Goal: Task Accomplishment & Management: Use online tool/utility

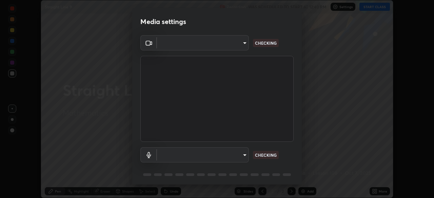
scroll to position [198, 434]
type input "c6d9f4fad3682c18dafb571cd2331b3ecaaf554884ec2734a231d331960bfaec"
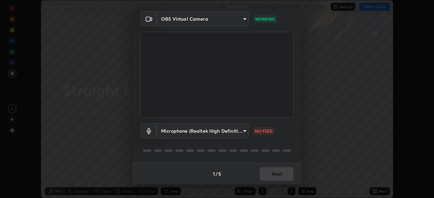
click at [244, 131] on body "Erase all Straight Line 9 Recording WAS SCHEDULED TO START AT 12:40 PM Settings…" at bounding box center [217, 99] width 434 height 198
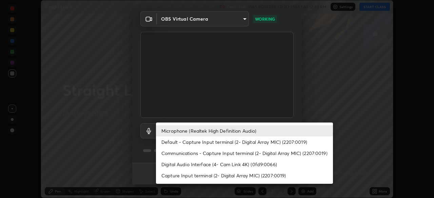
click at [240, 166] on li "Digital Audio Interface (4- Cam Link 4K) (0fd9:0066)" at bounding box center [244, 164] width 177 height 11
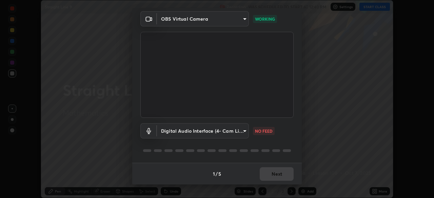
click at [243, 130] on body "Erase all Straight Line 9 Recording WAS SCHEDULED TO START AT 12:40 PM Settings…" at bounding box center [217, 99] width 434 height 198
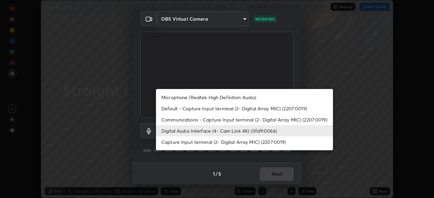
click at [249, 99] on li "Microphone (Realtek High Definition Audio)" at bounding box center [244, 97] width 177 height 11
type input "08d2579e0e28a31325e46f1a0935fd135ddd04ca2428966b5fd78fa4b1a724ef"
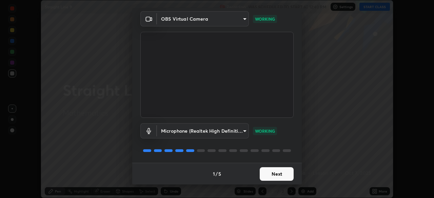
click at [277, 175] on button "Next" at bounding box center [277, 175] width 34 height 14
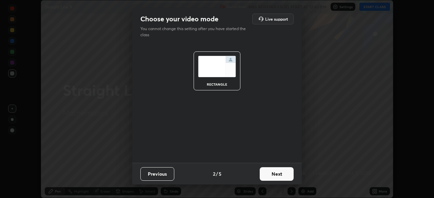
scroll to position [0, 0]
click at [282, 175] on button "Next" at bounding box center [277, 175] width 34 height 14
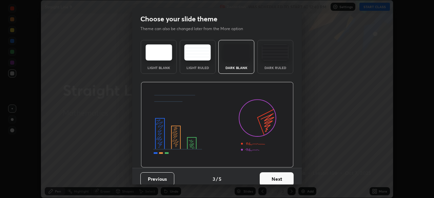
click at [287, 178] on button "Next" at bounding box center [277, 180] width 34 height 14
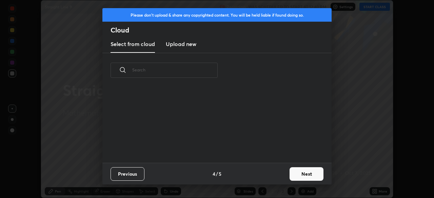
click at [304, 173] on button "Next" at bounding box center [307, 175] width 34 height 14
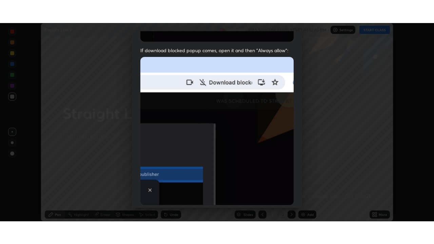
scroll to position [162, 0]
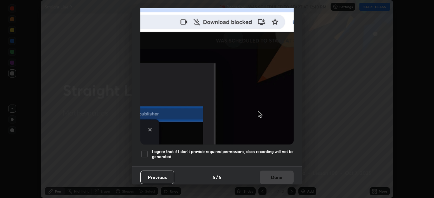
click at [145, 151] on div at bounding box center [144, 154] width 8 height 8
click at [268, 173] on button "Done" at bounding box center [277, 178] width 34 height 14
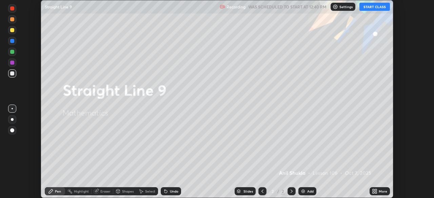
click at [370, 7] on button "START CLASS" at bounding box center [375, 7] width 31 height 8
click at [375, 191] on icon at bounding box center [376, 191] width 2 height 2
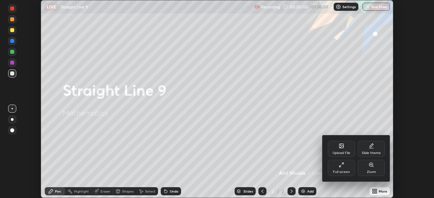
click at [346, 171] on div "Full screen" at bounding box center [341, 172] width 17 height 3
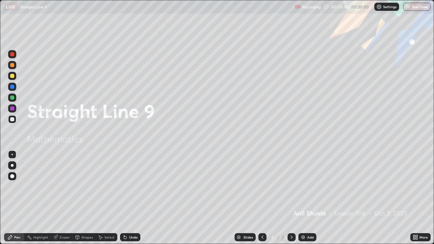
scroll to position [244, 434]
click at [13, 76] on div at bounding box center [12, 76] width 4 height 4
click at [12, 164] on div at bounding box center [12, 165] width 3 height 3
click at [12, 198] on icon at bounding box center [9, 237] width 5 height 5
click at [289, 198] on icon at bounding box center [291, 237] width 5 height 5
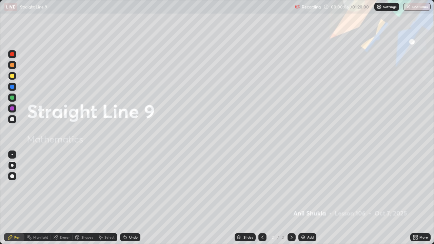
click at [303, 198] on img at bounding box center [303, 237] width 5 height 5
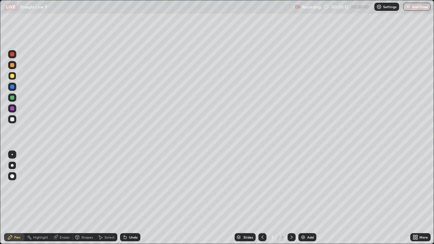
click at [13, 176] on div at bounding box center [12, 176] width 4 height 4
click at [13, 118] on div at bounding box center [12, 119] width 4 height 4
click at [14, 77] on div at bounding box center [12, 76] width 4 height 4
click at [12, 167] on div at bounding box center [12, 165] width 8 height 8
click at [293, 198] on icon at bounding box center [291, 237] width 5 height 5
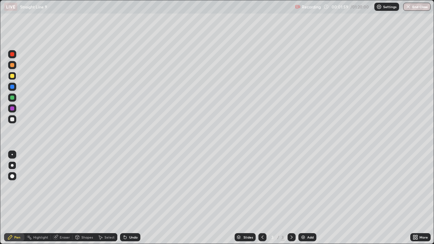
click at [302, 198] on img at bounding box center [303, 237] width 5 height 5
click at [127, 198] on div "Undo" at bounding box center [130, 237] width 20 height 8
click at [124, 198] on icon at bounding box center [125, 237] width 3 height 3
click at [64, 198] on div "Eraser" at bounding box center [65, 237] width 10 height 3
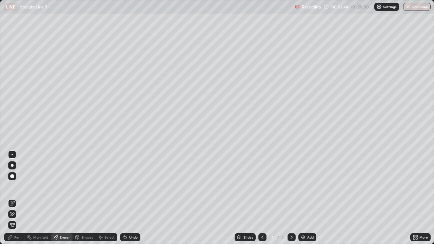
click at [16, 198] on div "Pen" at bounding box center [17, 237] width 6 height 3
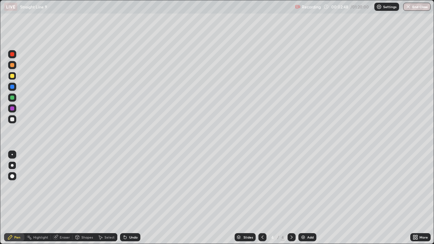
click at [13, 121] on div at bounding box center [12, 119] width 4 height 4
click at [12, 109] on div at bounding box center [12, 109] width 4 height 4
click at [12, 119] on div at bounding box center [12, 119] width 4 height 4
click at [12, 97] on div at bounding box center [12, 98] width 4 height 4
click at [13, 75] on div at bounding box center [12, 76] width 4 height 4
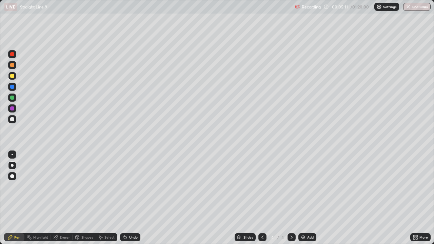
click at [12, 75] on div at bounding box center [12, 76] width 4 height 4
click at [12, 166] on div at bounding box center [12, 165] width 3 height 3
click at [292, 198] on icon at bounding box center [291, 237] width 5 height 5
click at [304, 198] on img at bounding box center [303, 237] width 5 height 5
click at [129, 198] on div "Undo" at bounding box center [133, 237] width 8 height 3
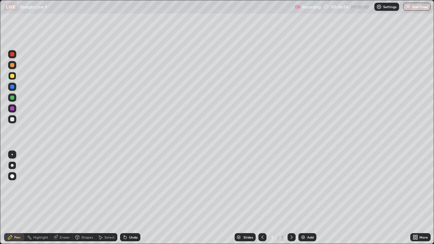
click at [128, 198] on div "Undo" at bounding box center [130, 237] width 20 height 8
click at [127, 198] on icon at bounding box center [124, 237] width 5 height 5
click at [10, 120] on div at bounding box center [12, 119] width 4 height 4
click at [84, 198] on div "Shapes" at bounding box center [87, 237] width 12 height 3
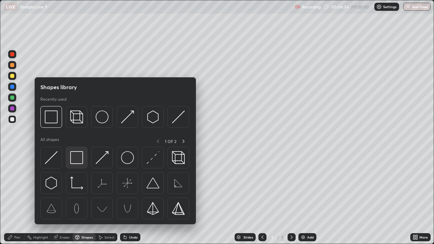
click at [77, 158] on img at bounding box center [76, 157] width 13 height 13
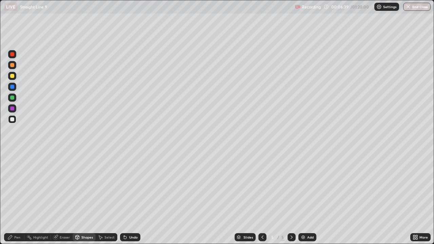
click at [17, 198] on div "Pen" at bounding box center [17, 237] width 6 height 3
click at [14, 97] on div at bounding box center [12, 98] width 4 height 4
click at [127, 198] on div "Undo" at bounding box center [130, 237] width 20 height 8
click at [128, 198] on div "Undo" at bounding box center [130, 237] width 20 height 8
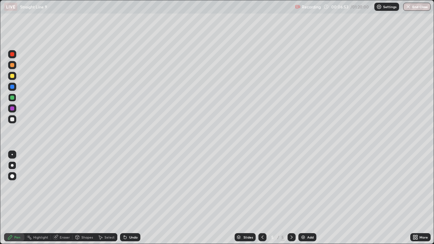
click at [127, 198] on div "Undo" at bounding box center [130, 237] width 20 height 8
click at [127, 198] on icon at bounding box center [124, 237] width 5 height 5
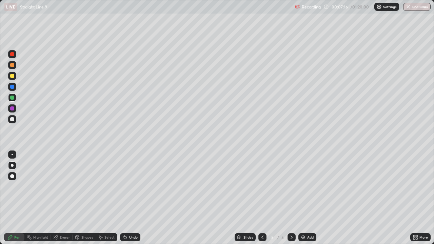
click at [13, 56] on div at bounding box center [12, 54] width 4 height 4
click at [12, 119] on div at bounding box center [12, 119] width 4 height 4
click at [11, 77] on div at bounding box center [12, 76] width 4 height 4
click at [11, 167] on div at bounding box center [12, 165] width 3 height 3
click at [19, 198] on div "Pen" at bounding box center [17, 237] width 6 height 3
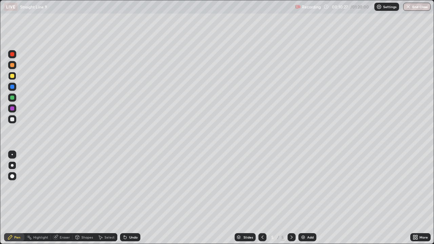
click at [292, 198] on icon at bounding box center [291, 237] width 5 height 5
click at [308, 198] on div "Add" at bounding box center [310, 237] width 6 height 3
click at [14, 77] on div at bounding box center [12, 76] width 4 height 4
click at [13, 77] on div at bounding box center [12, 76] width 4 height 4
click at [104, 198] on div "Select" at bounding box center [107, 237] width 22 height 8
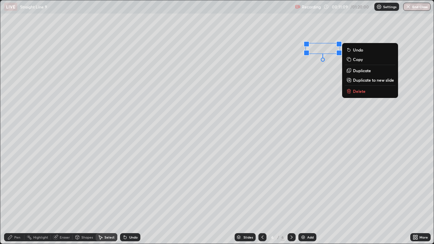
click at [264, 92] on div "0 ° Undo Copy Duplicate Duplicate to new slide Delete" at bounding box center [216, 122] width 433 height 244
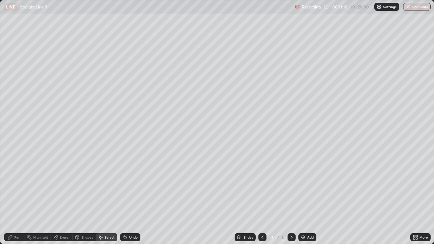
click at [14, 198] on div "Pen" at bounding box center [14, 237] width 20 height 8
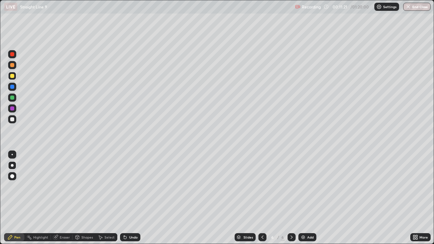
click at [63, 198] on div "Eraser" at bounding box center [65, 237] width 10 height 3
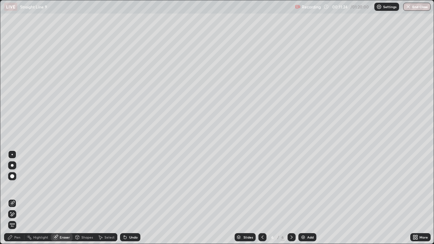
click at [15, 198] on div "Pen" at bounding box center [14, 237] width 20 height 8
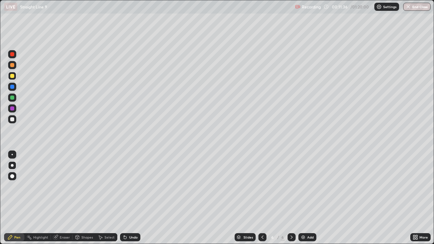
click at [130, 198] on div "Undo" at bounding box center [133, 237] width 8 height 3
click at [131, 198] on div "Undo" at bounding box center [133, 237] width 8 height 3
click at [9, 120] on div at bounding box center [12, 119] width 8 height 8
click at [12, 54] on div at bounding box center [12, 54] width 4 height 4
click at [12, 98] on div at bounding box center [12, 98] width 4 height 4
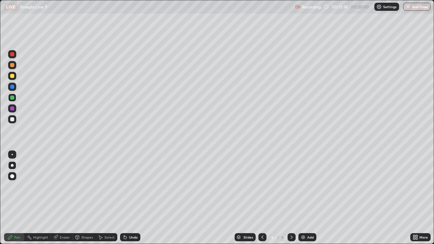
click at [14, 54] on div at bounding box center [12, 54] width 8 height 8
click at [13, 86] on div at bounding box center [12, 87] width 4 height 4
click at [13, 109] on div at bounding box center [12, 109] width 4 height 4
click at [291, 198] on icon at bounding box center [291, 237] width 5 height 5
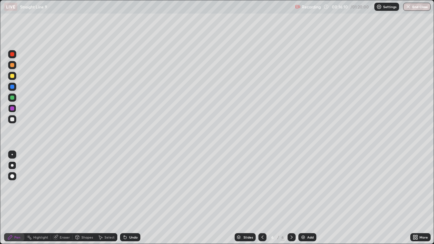
click at [301, 198] on img at bounding box center [303, 237] width 5 height 5
click at [13, 177] on div at bounding box center [12, 176] width 4 height 4
click at [13, 76] on div at bounding box center [12, 76] width 4 height 4
click at [12, 165] on div at bounding box center [12, 165] width 3 height 3
click at [263, 198] on icon at bounding box center [262, 237] width 5 height 5
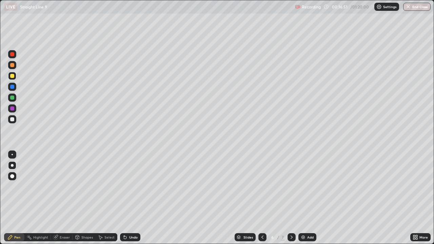
click at [12, 76] on div at bounding box center [12, 76] width 4 height 4
click at [130, 198] on div "Undo" at bounding box center [133, 237] width 8 height 3
click at [291, 198] on icon at bounding box center [292, 237] width 2 height 3
click at [12, 176] on div at bounding box center [12, 176] width 4 height 4
click at [12, 75] on div at bounding box center [12, 76] width 4 height 4
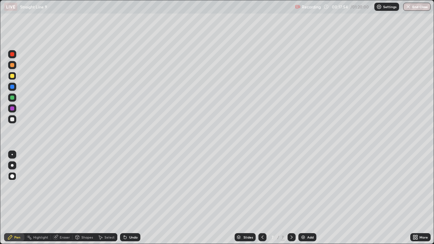
click at [12, 99] on div at bounding box center [12, 98] width 4 height 4
click at [133, 198] on div "Undo" at bounding box center [133, 237] width 8 height 3
click at [12, 108] on div at bounding box center [12, 109] width 4 height 4
click at [12, 118] on div at bounding box center [12, 119] width 4 height 4
click at [10, 97] on div at bounding box center [12, 98] width 4 height 4
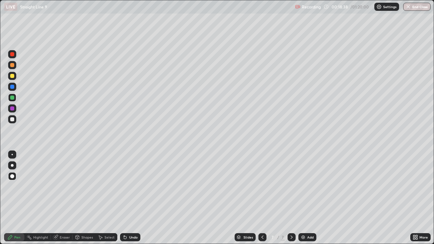
click at [13, 166] on div at bounding box center [12, 165] width 3 height 3
click at [14, 67] on div at bounding box center [12, 65] width 8 height 8
click at [12, 54] on div at bounding box center [12, 54] width 4 height 4
click at [291, 198] on icon at bounding box center [291, 237] width 5 height 5
click at [290, 198] on icon at bounding box center [291, 237] width 5 height 5
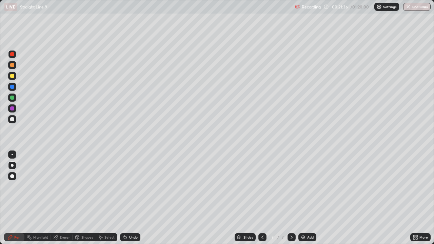
click at [299, 198] on div "Add" at bounding box center [307, 237] width 18 height 8
click at [14, 76] on div at bounding box center [12, 76] width 4 height 4
click at [11, 165] on div at bounding box center [12, 165] width 3 height 3
click at [13, 198] on icon at bounding box center [9, 237] width 5 height 5
click at [13, 76] on div at bounding box center [12, 76] width 4 height 4
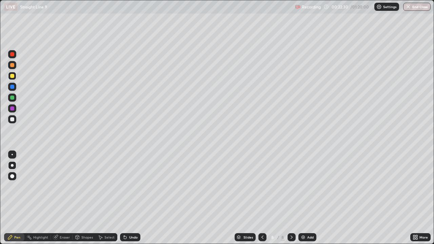
click at [12, 165] on div at bounding box center [12, 165] width 3 height 3
click at [12, 118] on div at bounding box center [12, 119] width 4 height 4
click at [12, 120] on div at bounding box center [12, 119] width 4 height 4
click at [130, 198] on div "Undo" at bounding box center [133, 237] width 8 height 3
click at [131, 198] on div "Undo" at bounding box center [130, 237] width 20 height 8
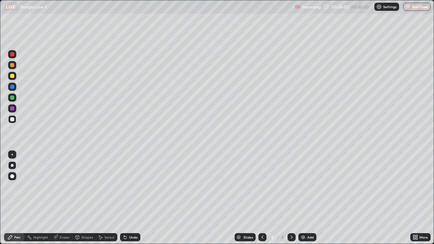
click at [131, 198] on div "Undo" at bounding box center [128, 238] width 23 height 14
click at [12, 118] on div at bounding box center [12, 119] width 4 height 4
click at [14, 109] on div at bounding box center [12, 109] width 4 height 4
click at [12, 120] on div at bounding box center [12, 119] width 4 height 4
click at [14, 76] on div at bounding box center [12, 76] width 4 height 4
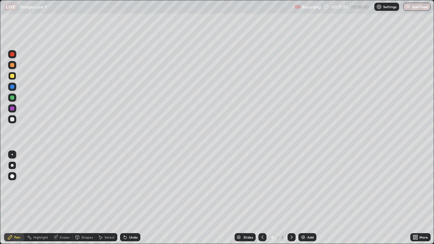
click at [13, 167] on div at bounding box center [12, 165] width 8 height 8
click at [291, 198] on icon at bounding box center [291, 237] width 5 height 5
click at [291, 198] on icon at bounding box center [292, 237] width 2 height 3
click at [304, 198] on img at bounding box center [303, 237] width 5 height 5
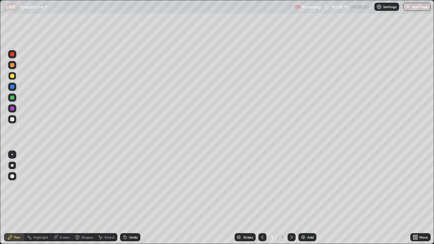
click at [131, 198] on div "Undo" at bounding box center [133, 237] width 8 height 3
click at [131, 198] on div "Undo" at bounding box center [130, 237] width 20 height 8
click at [129, 198] on div "Undo" at bounding box center [128, 238] width 23 height 14
click at [125, 198] on icon at bounding box center [125, 237] width 3 height 3
click at [125, 198] on div "Undo" at bounding box center [128, 238] width 23 height 14
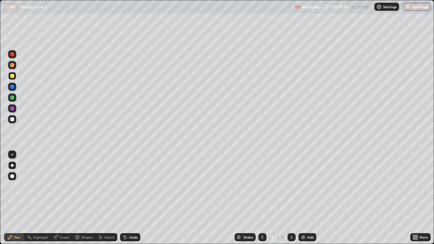
click at [127, 198] on div "Undo" at bounding box center [130, 237] width 20 height 8
click at [12, 120] on div at bounding box center [12, 119] width 4 height 4
click at [131, 198] on div "Undo" at bounding box center [133, 237] width 8 height 3
click at [130, 198] on div "Undo" at bounding box center [133, 237] width 8 height 3
click at [131, 198] on div "Undo" at bounding box center [133, 237] width 8 height 3
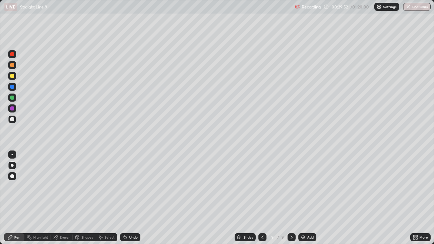
click at [131, 198] on div "Undo" at bounding box center [133, 237] width 8 height 3
click at [130, 198] on div "Undo" at bounding box center [130, 237] width 20 height 8
click at [11, 55] on div at bounding box center [12, 54] width 4 height 4
click at [130, 198] on div "Undo" at bounding box center [133, 237] width 8 height 3
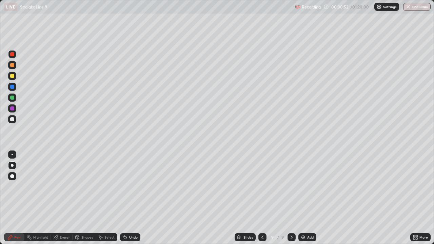
click at [9, 97] on div at bounding box center [12, 98] width 8 height 8
click at [14, 55] on div at bounding box center [12, 54] width 4 height 4
click at [11, 109] on div at bounding box center [12, 109] width 4 height 4
click at [14, 119] on div at bounding box center [12, 119] width 4 height 4
click at [130, 198] on div "Undo" at bounding box center [133, 237] width 8 height 3
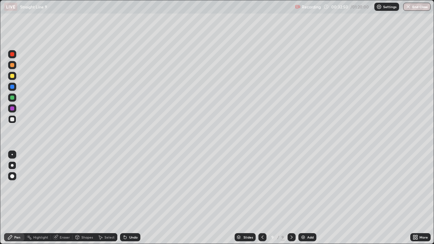
click at [129, 198] on div "Undo" at bounding box center [133, 237] width 8 height 3
click at [133, 198] on div "Undo" at bounding box center [133, 237] width 8 height 3
click at [14, 64] on div at bounding box center [12, 65] width 4 height 4
click at [13, 52] on div at bounding box center [12, 54] width 4 height 4
click at [13, 98] on div at bounding box center [12, 98] width 4 height 4
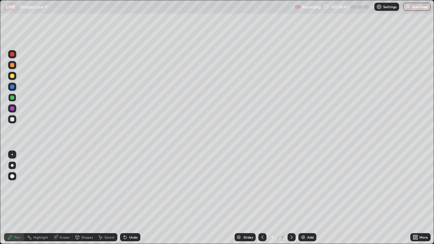
click at [434, 198] on div "Setting up your live class" at bounding box center [217, 122] width 434 height 244
click at [132, 198] on div "Undo" at bounding box center [133, 237] width 8 height 3
click at [13, 75] on div at bounding box center [12, 76] width 4 height 4
click at [12, 165] on div at bounding box center [12, 165] width 3 height 3
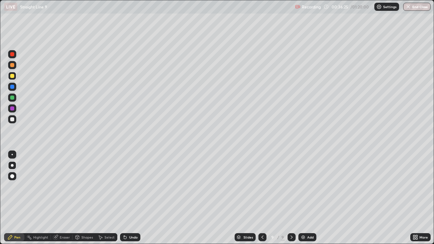
click at [290, 198] on icon at bounding box center [291, 237] width 5 height 5
click at [261, 198] on icon at bounding box center [262, 237] width 5 height 5
click at [290, 198] on icon at bounding box center [291, 237] width 5 height 5
click at [291, 198] on icon at bounding box center [291, 237] width 5 height 5
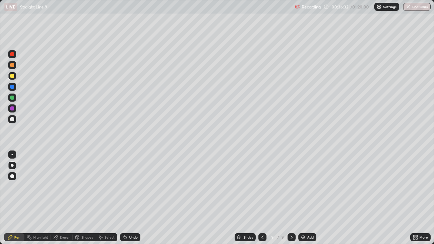
click at [290, 198] on icon at bounding box center [291, 237] width 5 height 5
click at [306, 198] on div "Add" at bounding box center [307, 237] width 18 height 8
click at [14, 175] on div at bounding box center [12, 176] width 8 height 8
click at [132, 198] on div "Undo" at bounding box center [133, 237] width 8 height 3
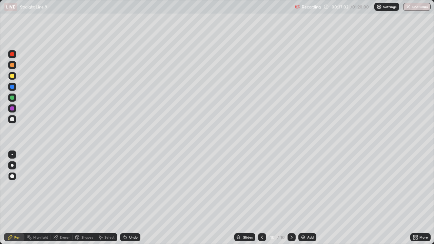
click at [130, 198] on div "Undo" at bounding box center [133, 237] width 8 height 3
click at [128, 198] on div "Undo" at bounding box center [130, 237] width 20 height 8
click at [11, 120] on div at bounding box center [12, 119] width 4 height 4
click at [12, 107] on div at bounding box center [12, 109] width 4 height 4
click at [12, 56] on div at bounding box center [12, 54] width 4 height 4
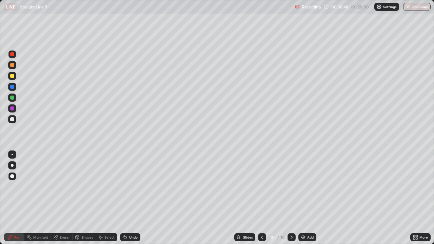
click at [65, 198] on div "Eraser" at bounding box center [65, 237] width 10 height 3
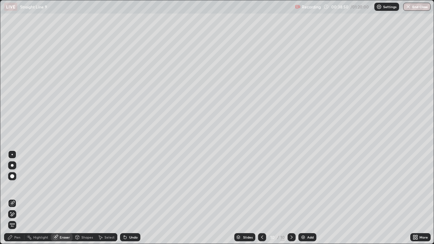
click at [13, 198] on div "Pen" at bounding box center [14, 237] width 20 height 8
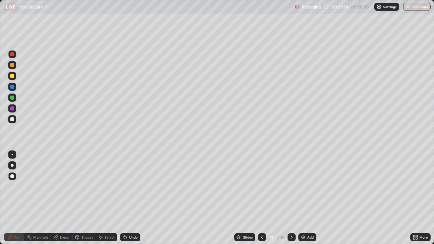
click at [12, 119] on div at bounding box center [12, 119] width 4 height 4
click at [11, 96] on div at bounding box center [12, 98] width 4 height 4
click at [13, 76] on div at bounding box center [12, 76] width 4 height 4
click at [10, 165] on div at bounding box center [12, 165] width 8 height 8
click at [262, 198] on icon at bounding box center [261, 237] width 5 height 5
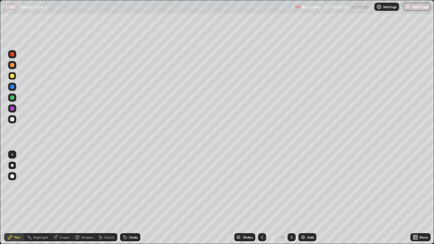
click at [261, 198] on icon at bounding box center [261, 237] width 5 height 5
click at [262, 198] on icon at bounding box center [262, 237] width 2 height 3
click at [291, 198] on icon at bounding box center [291, 237] width 5 height 5
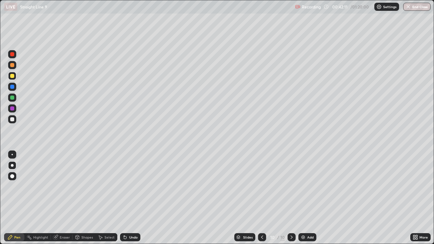
click at [290, 198] on icon at bounding box center [291, 237] width 5 height 5
click at [291, 198] on icon at bounding box center [291, 237] width 5 height 5
click at [294, 198] on div at bounding box center [292, 237] width 8 height 8
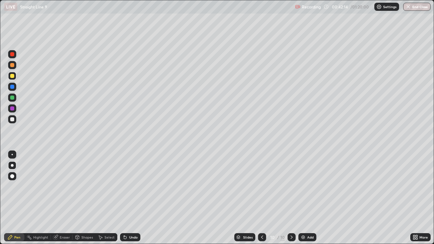
click at [292, 198] on icon at bounding box center [291, 237] width 5 height 5
click at [291, 198] on icon at bounding box center [292, 237] width 2 height 3
click at [291, 198] on icon at bounding box center [291, 237] width 5 height 5
click at [306, 198] on div "Add" at bounding box center [307, 237] width 18 height 8
click at [13, 77] on div at bounding box center [12, 76] width 4 height 4
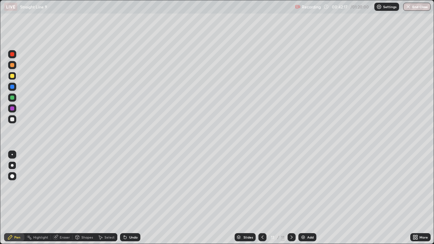
click at [12, 165] on div at bounding box center [12, 165] width 3 height 3
click at [13, 120] on div at bounding box center [12, 119] width 4 height 4
click at [12, 109] on div at bounding box center [12, 109] width 4 height 4
click at [64, 198] on div "Eraser" at bounding box center [65, 237] width 10 height 3
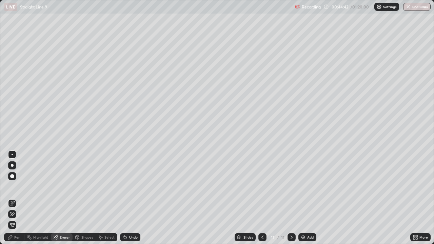
click at [14, 198] on div "Pen" at bounding box center [14, 237] width 20 height 8
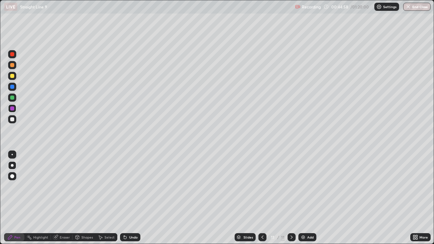
click at [12, 121] on div at bounding box center [12, 119] width 8 height 8
click at [132, 198] on div "Undo" at bounding box center [133, 237] width 8 height 3
click at [130, 198] on div "Undo" at bounding box center [133, 237] width 8 height 3
click at [129, 198] on div "Undo" at bounding box center [133, 237] width 8 height 3
click at [15, 76] on div at bounding box center [12, 76] width 8 height 8
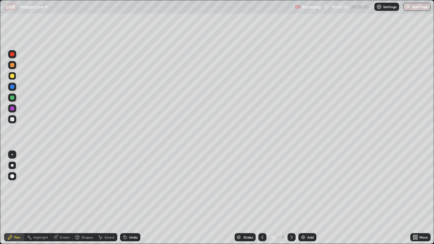
click at [14, 164] on div at bounding box center [12, 165] width 8 height 8
click at [291, 198] on icon at bounding box center [291, 237] width 5 height 5
click at [307, 198] on div "Add" at bounding box center [310, 237] width 6 height 3
click at [132, 198] on div "Undo" at bounding box center [133, 237] width 8 height 3
click at [133, 198] on div "Undo" at bounding box center [133, 237] width 8 height 3
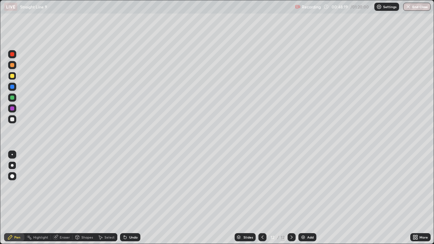
click at [134, 198] on div "Undo" at bounding box center [130, 237] width 20 height 8
click at [133, 198] on div "Undo" at bounding box center [130, 237] width 20 height 8
click at [130, 198] on div "Undo" at bounding box center [133, 237] width 8 height 3
click at [130, 198] on div "Undo" at bounding box center [128, 238] width 23 height 14
click at [11, 119] on div at bounding box center [12, 119] width 4 height 4
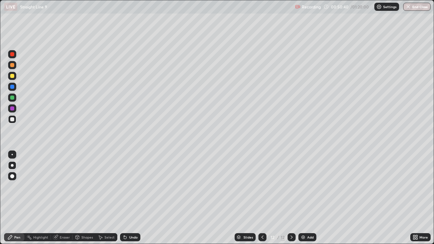
click at [12, 108] on div at bounding box center [12, 109] width 4 height 4
click at [62, 198] on div "Eraser" at bounding box center [65, 237] width 10 height 3
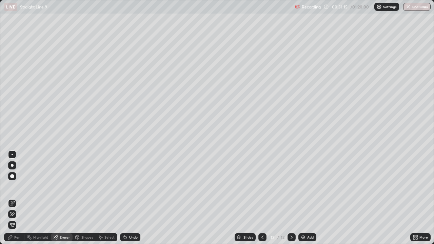
click at [16, 198] on div "Pen" at bounding box center [17, 237] width 6 height 3
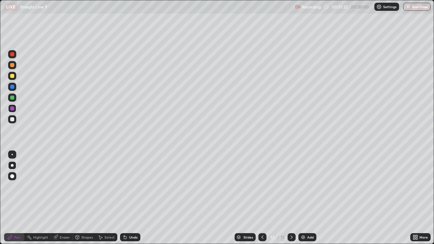
click at [133, 198] on div "Undo" at bounding box center [133, 237] width 8 height 3
click at [135, 198] on div "Undo" at bounding box center [133, 237] width 8 height 3
click at [12, 119] on div at bounding box center [12, 119] width 4 height 4
click at [58, 198] on div "Eraser" at bounding box center [62, 237] width 22 height 8
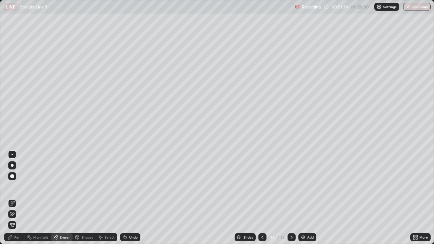
click at [9, 198] on div "Pen" at bounding box center [14, 237] width 20 height 8
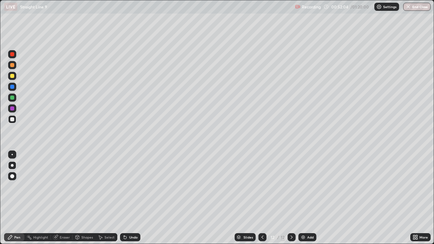
click at [132, 198] on div "Undo" at bounding box center [133, 237] width 8 height 3
click at [131, 198] on div "Undo" at bounding box center [133, 237] width 8 height 3
click at [12, 88] on div at bounding box center [12, 87] width 4 height 4
click at [12, 120] on div at bounding box center [12, 119] width 4 height 4
click at [108, 198] on div "Select" at bounding box center [109, 237] width 10 height 3
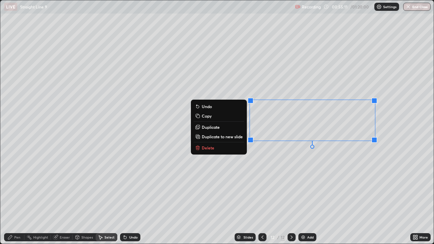
click at [116, 198] on div "0 ° Undo Copy Duplicate Duplicate to new slide Delete" at bounding box center [216, 122] width 433 height 244
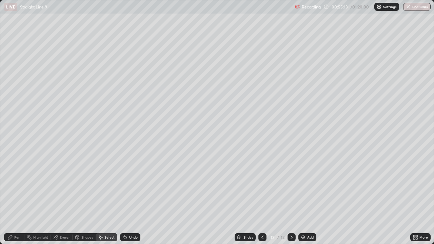
click at [11, 198] on icon at bounding box center [10, 237] width 4 height 4
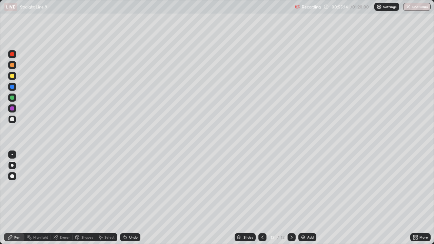
click at [13, 55] on div at bounding box center [12, 54] width 4 height 4
click at [64, 198] on div "Eraser" at bounding box center [65, 237] width 10 height 3
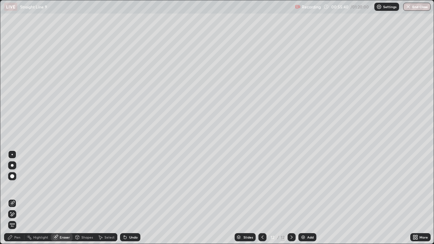
click at [18, 198] on div "Pen" at bounding box center [17, 237] width 6 height 3
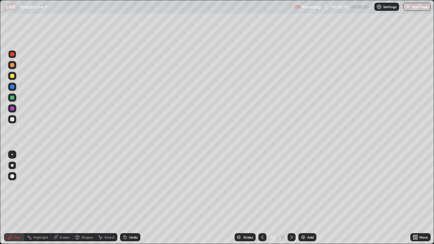
click at [12, 87] on div at bounding box center [12, 87] width 4 height 4
click at [14, 55] on div at bounding box center [12, 54] width 4 height 4
click at [12, 109] on div at bounding box center [12, 109] width 4 height 4
click at [12, 99] on div at bounding box center [12, 98] width 4 height 4
click at [13, 109] on div at bounding box center [12, 109] width 4 height 4
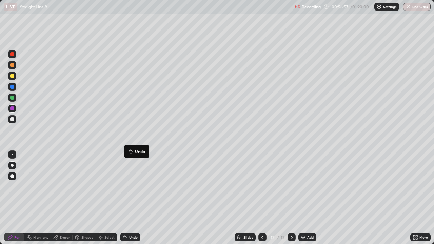
click at [127, 153] on button "Undo" at bounding box center [137, 152] width 20 height 8
click at [60, 198] on div "Eraser" at bounding box center [65, 237] width 10 height 3
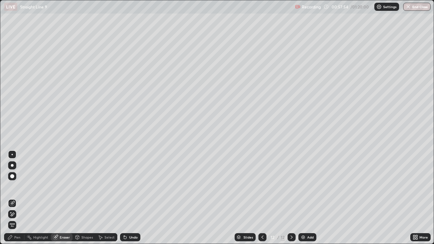
click at [15, 198] on div "Pen" at bounding box center [17, 237] width 6 height 3
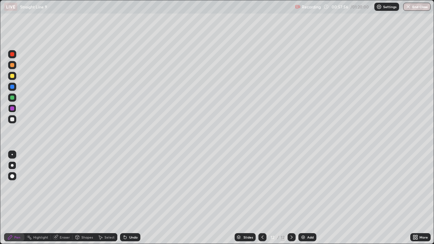
click at [12, 66] on div at bounding box center [12, 65] width 4 height 4
click at [12, 97] on div at bounding box center [12, 98] width 4 height 4
click at [134, 198] on div "Undo" at bounding box center [130, 237] width 20 height 8
click at [127, 198] on icon at bounding box center [124, 237] width 5 height 5
click at [128, 198] on div "Undo" at bounding box center [130, 237] width 20 height 8
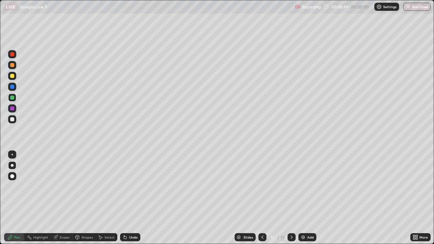
click at [13, 87] on div at bounding box center [12, 87] width 4 height 4
click at [130, 198] on div "Undo" at bounding box center [133, 237] width 8 height 3
click at [127, 198] on div "Undo" at bounding box center [130, 237] width 20 height 8
click at [14, 99] on div at bounding box center [12, 98] width 8 height 8
click at [129, 198] on div "Undo" at bounding box center [130, 237] width 20 height 8
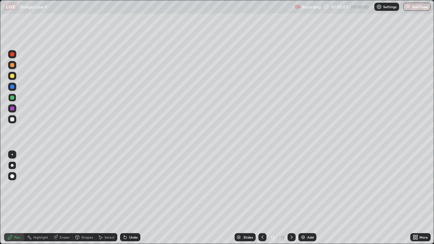
click at [130, 198] on div "Undo" at bounding box center [130, 237] width 20 height 8
click at [129, 198] on div "Undo" at bounding box center [130, 237] width 20 height 8
click at [129, 198] on div "Undo" at bounding box center [128, 238] width 23 height 14
click at [131, 198] on div "Undo" at bounding box center [128, 238] width 23 height 14
click at [14, 99] on div at bounding box center [12, 98] width 4 height 4
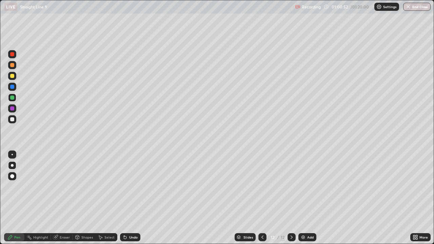
click at [12, 57] on div at bounding box center [12, 54] width 8 height 8
click at [133, 198] on div "Undo" at bounding box center [133, 237] width 8 height 3
click at [131, 198] on div "Undo" at bounding box center [133, 237] width 8 height 3
click at [130, 198] on div "Undo" at bounding box center [133, 237] width 8 height 3
click at [292, 198] on icon at bounding box center [291, 237] width 5 height 5
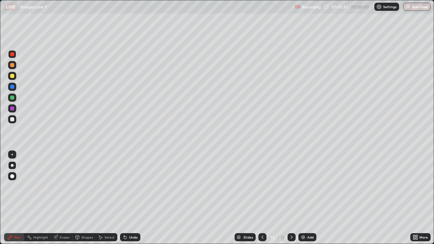
click at [291, 198] on icon at bounding box center [291, 237] width 5 height 5
click at [308, 198] on div "Add" at bounding box center [310, 237] width 6 height 3
click at [12, 118] on div at bounding box center [12, 119] width 4 height 4
click at [14, 77] on div at bounding box center [12, 76] width 4 height 4
click at [13, 65] on div at bounding box center [12, 65] width 4 height 4
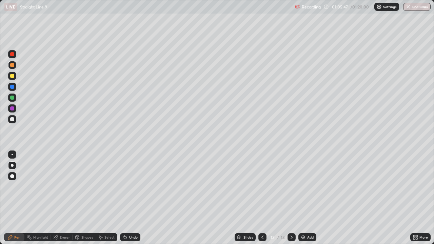
click at [13, 119] on div at bounding box center [12, 119] width 4 height 4
click at [12, 120] on div at bounding box center [12, 119] width 4 height 4
click at [12, 88] on div at bounding box center [12, 87] width 4 height 4
click at [13, 99] on div at bounding box center [12, 98] width 4 height 4
click at [12, 54] on div at bounding box center [12, 54] width 4 height 4
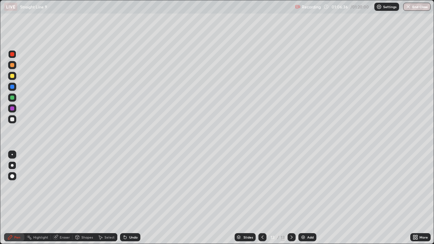
click at [14, 55] on div at bounding box center [12, 54] width 4 height 4
click at [262, 198] on icon at bounding box center [262, 237] width 5 height 5
click at [291, 198] on icon at bounding box center [292, 237] width 2 height 3
click at [12, 118] on div at bounding box center [12, 119] width 4 height 4
click at [262, 198] on icon at bounding box center [263, 237] width 2 height 3
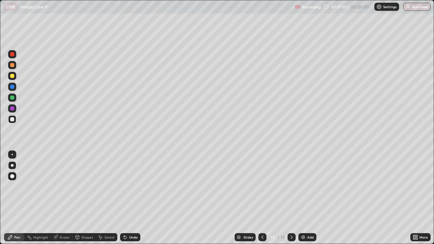
click at [291, 198] on icon at bounding box center [291, 237] width 5 height 5
click at [261, 198] on icon at bounding box center [262, 237] width 5 height 5
click at [293, 198] on icon at bounding box center [291, 237] width 5 height 5
click at [11, 53] on div at bounding box center [12, 54] width 4 height 4
click at [13, 97] on div at bounding box center [12, 98] width 4 height 4
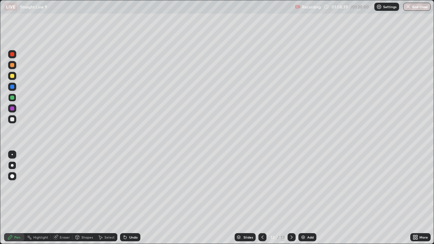
click at [65, 198] on div "Eraser" at bounding box center [65, 237] width 10 height 3
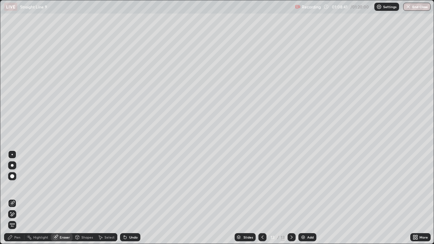
click at [17, 198] on div "Pen" at bounding box center [17, 237] width 6 height 3
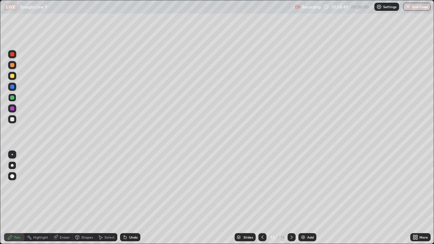
click at [132, 198] on div "Undo" at bounding box center [133, 237] width 8 height 3
click at [290, 198] on icon at bounding box center [291, 237] width 5 height 5
click at [307, 198] on div "Add" at bounding box center [310, 237] width 6 height 3
click at [13, 76] on div at bounding box center [12, 76] width 4 height 4
click at [131, 198] on div "Undo" at bounding box center [133, 237] width 8 height 3
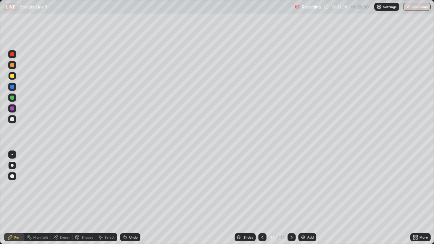
click at [133, 198] on div "Undo" at bounding box center [133, 237] width 8 height 3
click at [12, 120] on div at bounding box center [12, 119] width 4 height 4
click at [12, 109] on div at bounding box center [12, 109] width 4 height 4
click at [12, 55] on div at bounding box center [12, 54] width 4 height 4
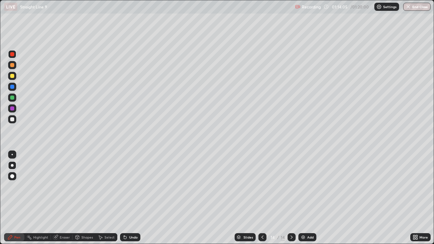
click at [64, 198] on div "Eraser" at bounding box center [65, 237] width 10 height 3
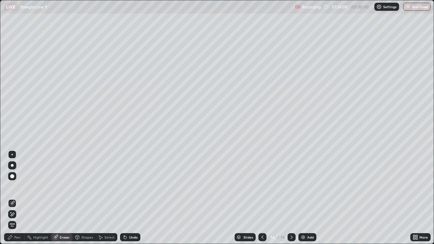
click at [16, 198] on div "Pen" at bounding box center [17, 237] width 6 height 3
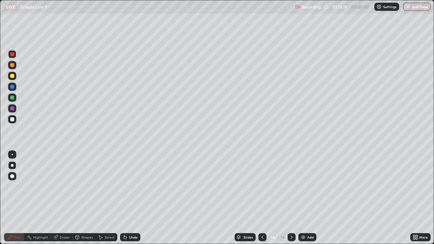
click at [11, 98] on div at bounding box center [12, 98] width 4 height 4
click at [12, 88] on div at bounding box center [12, 87] width 4 height 4
click at [62, 198] on div "Eraser" at bounding box center [65, 237] width 10 height 3
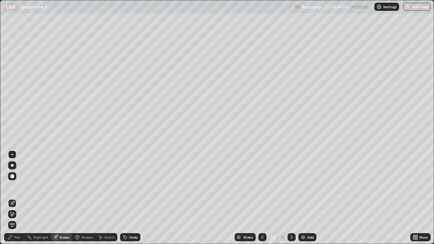
click at [16, 198] on div "Pen" at bounding box center [17, 237] width 6 height 3
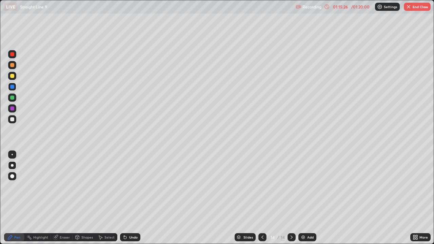
click at [12, 121] on div at bounding box center [12, 119] width 4 height 4
click at [130, 198] on div "Undo" at bounding box center [133, 237] width 8 height 3
click at [13, 89] on div at bounding box center [12, 87] width 4 height 4
click at [131, 198] on div "Undo" at bounding box center [133, 237] width 8 height 3
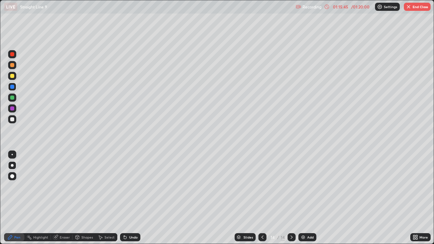
click at [132, 198] on div "Undo" at bounding box center [133, 237] width 8 height 3
click at [133, 198] on div "Undo" at bounding box center [133, 237] width 8 height 3
click at [132, 198] on div "Undo" at bounding box center [133, 237] width 8 height 3
click at [132, 198] on div "Undo" at bounding box center [130, 237] width 20 height 8
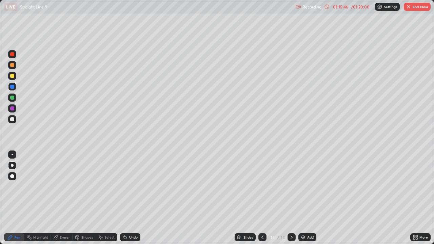
click at [132, 198] on div "Undo" at bounding box center [130, 237] width 20 height 8
click at [132, 198] on div "Undo" at bounding box center [128, 238] width 23 height 14
click at [133, 198] on div "Undo" at bounding box center [128, 238] width 23 height 14
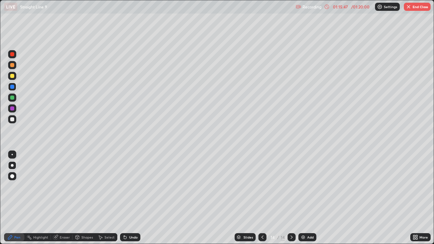
click at [133, 198] on div "Undo" at bounding box center [128, 238] width 23 height 14
click at [134, 198] on div "Undo" at bounding box center [128, 238] width 23 height 14
click at [54, 198] on icon at bounding box center [55, 237] width 5 height 5
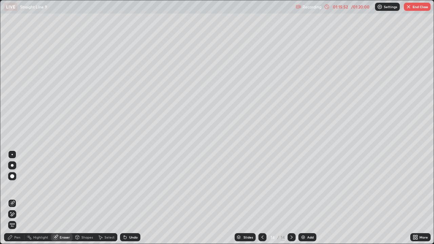
click at [14, 198] on div "Pen" at bounding box center [17, 237] width 6 height 3
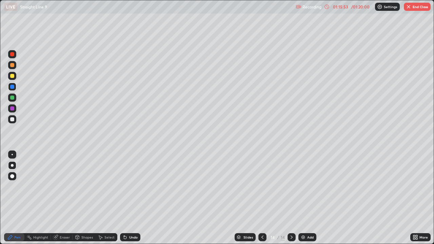
click at [12, 120] on div at bounding box center [12, 119] width 4 height 4
click at [12, 55] on div at bounding box center [12, 54] width 4 height 4
click at [13, 87] on div at bounding box center [12, 87] width 4 height 4
click at [12, 65] on div at bounding box center [12, 65] width 4 height 4
click at [13, 99] on div at bounding box center [12, 98] width 4 height 4
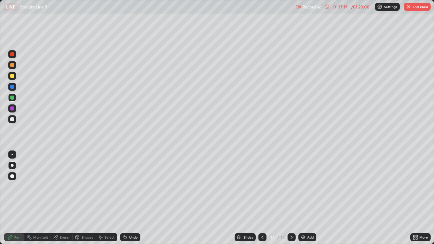
click at [61, 198] on div "Eraser" at bounding box center [65, 237] width 10 height 3
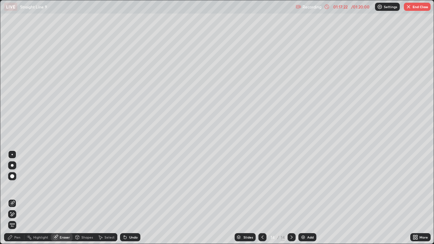
click at [15, 198] on div "Pen" at bounding box center [17, 237] width 6 height 3
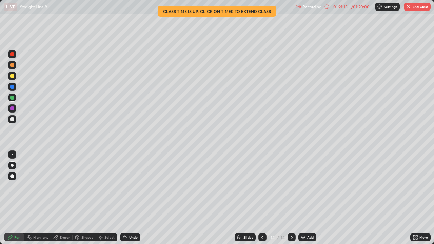
click at [413, 7] on button "End Class" at bounding box center [417, 7] width 27 height 8
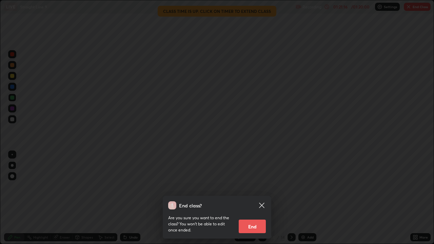
click at [257, 198] on button "End" at bounding box center [252, 227] width 27 height 14
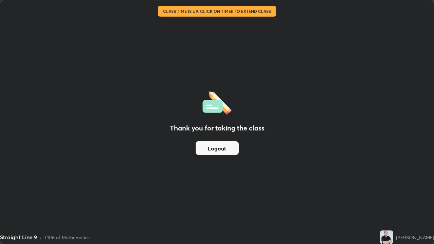
click at [209, 149] on button "Logout" at bounding box center [217, 148] width 43 height 14
